Goal: Task Accomplishment & Management: Complete application form

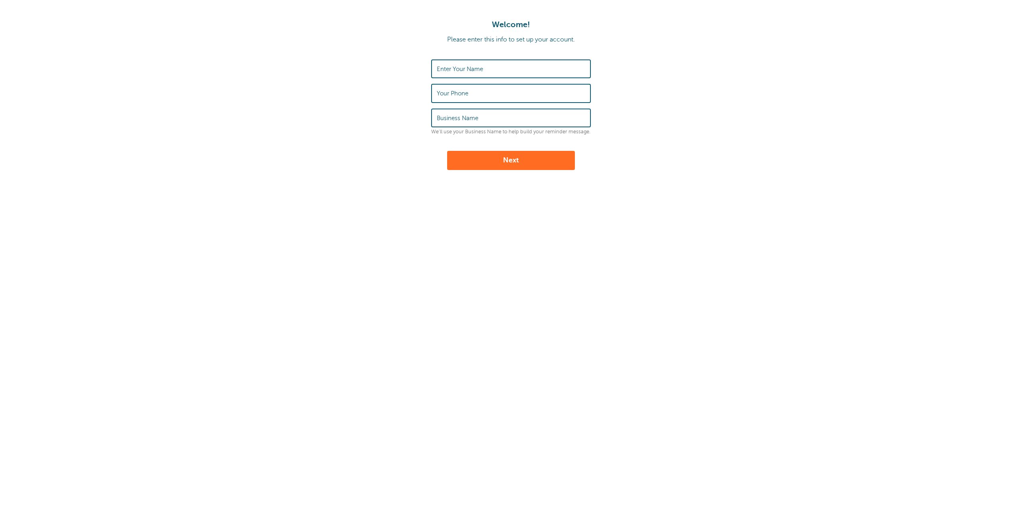
click at [454, 71] on label "Enter Your Name" at bounding box center [460, 68] width 46 height 7
click at [454, 71] on input "Enter Your Name" at bounding box center [511, 68] width 149 height 17
click at [453, 66] on label "Enter Your Name" at bounding box center [460, 68] width 46 height 7
click at [453, 66] on input "Enter Your Name" at bounding box center [511, 68] width 149 height 17
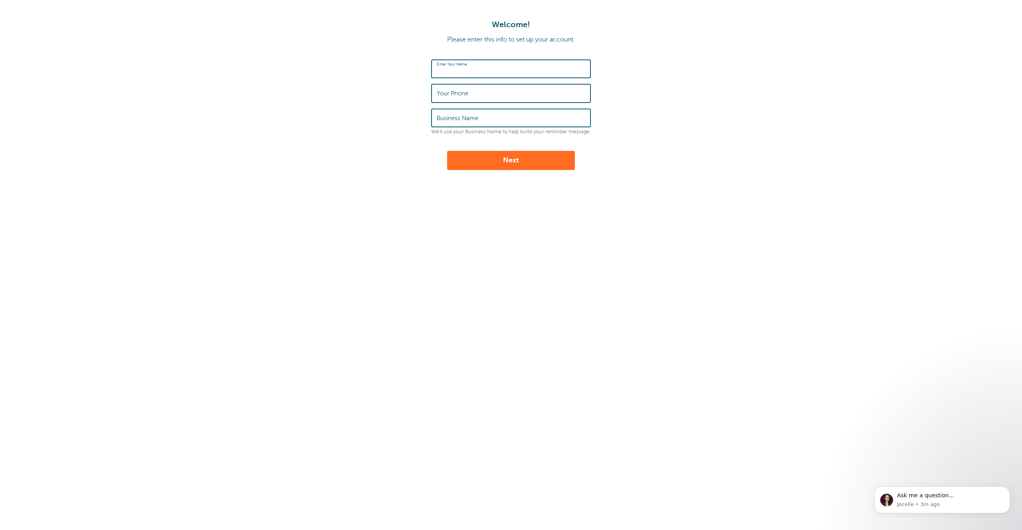
click at [452, 71] on input "Enter Your Name" at bounding box center [511, 68] width 149 height 17
type input "[PERSON_NAME]"
type input "9174553539"
type input "GoReminders"
click at [502, 160] on button "Next" at bounding box center [511, 160] width 128 height 19
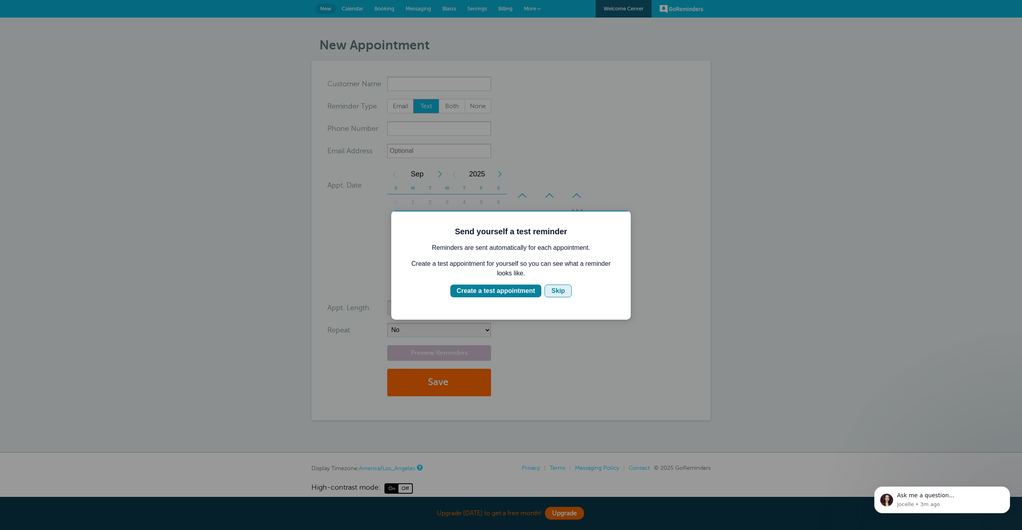
click at [563, 292] on div "Skip" at bounding box center [559, 291] width 14 height 10
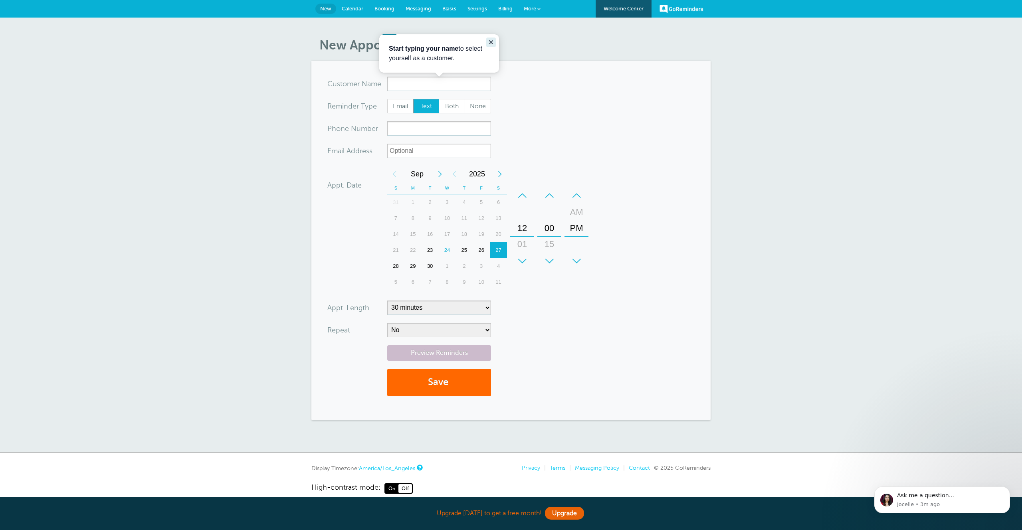
click at [493, 41] on icon "Close guide" at bounding box center [491, 42] width 4 height 4
click at [506, 12] on link "Billing" at bounding box center [506, 9] width 26 height 18
